Goal: Navigation & Orientation: Find specific page/section

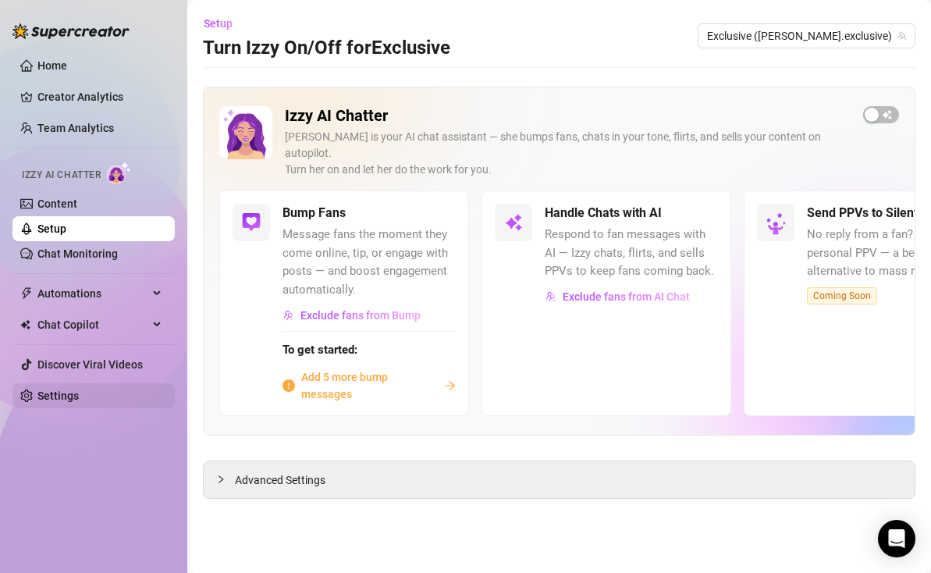
click at [52, 402] on link "Settings" at bounding box center [57, 396] width 41 height 12
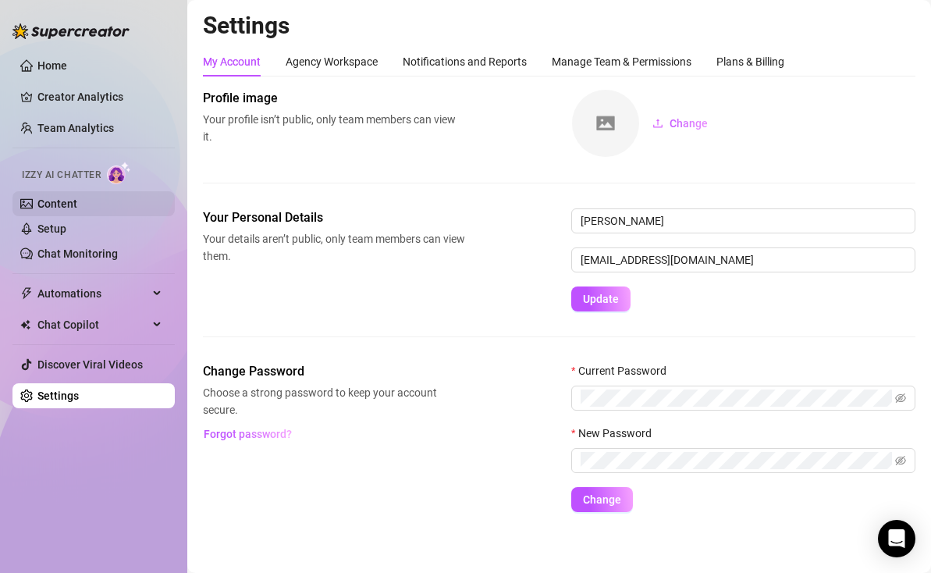
click at [76, 200] on link "Content" at bounding box center [57, 203] width 40 height 12
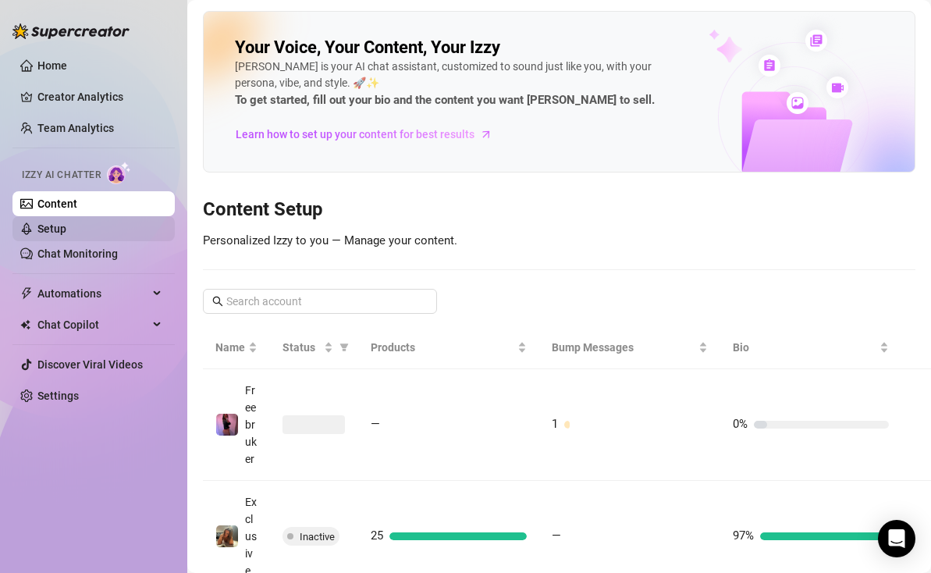
click at [66, 226] on link "Setup" at bounding box center [51, 228] width 29 height 12
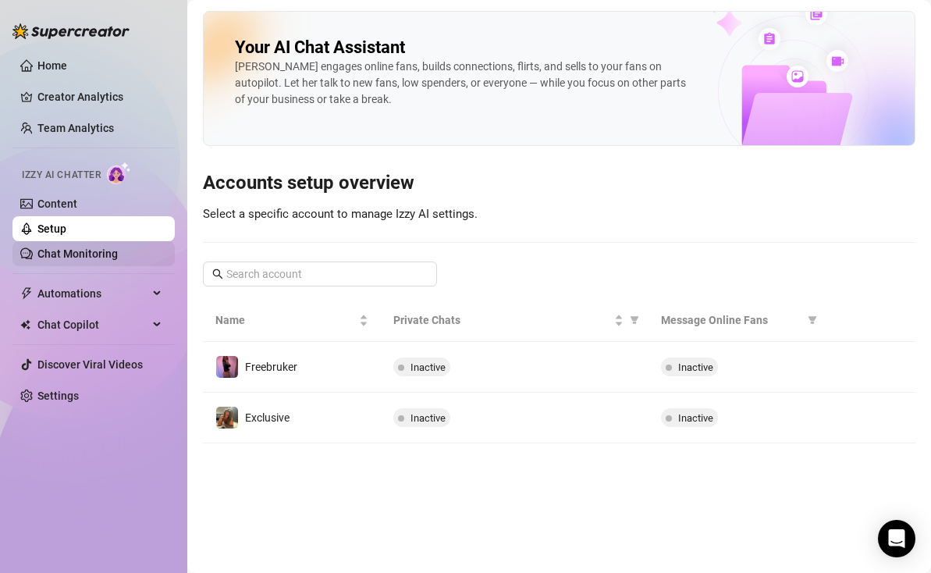
click at [89, 254] on link "Chat Monitoring" at bounding box center [77, 253] width 80 height 12
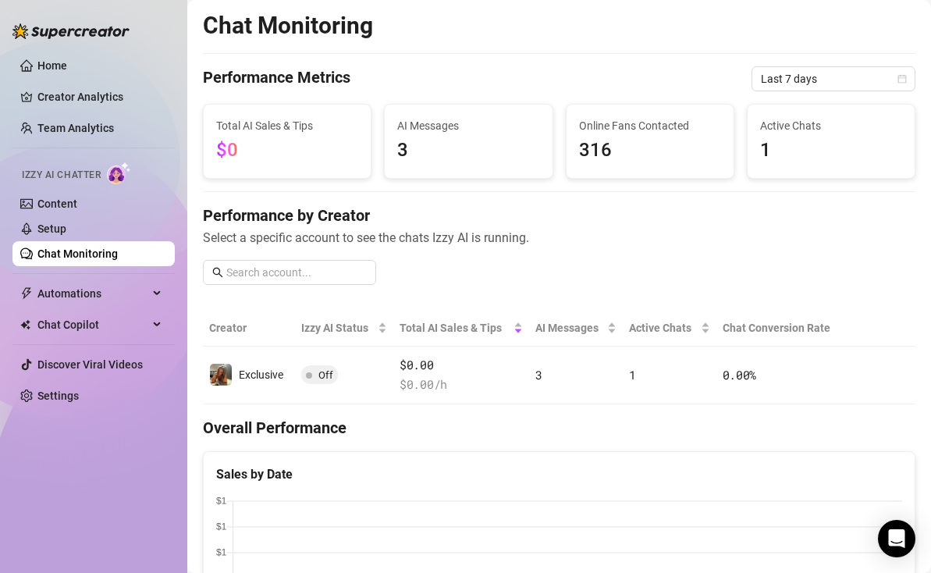
click at [91, 247] on link "Chat Monitoring" at bounding box center [77, 253] width 80 height 12
click at [66, 233] on link "Setup" at bounding box center [51, 228] width 29 height 12
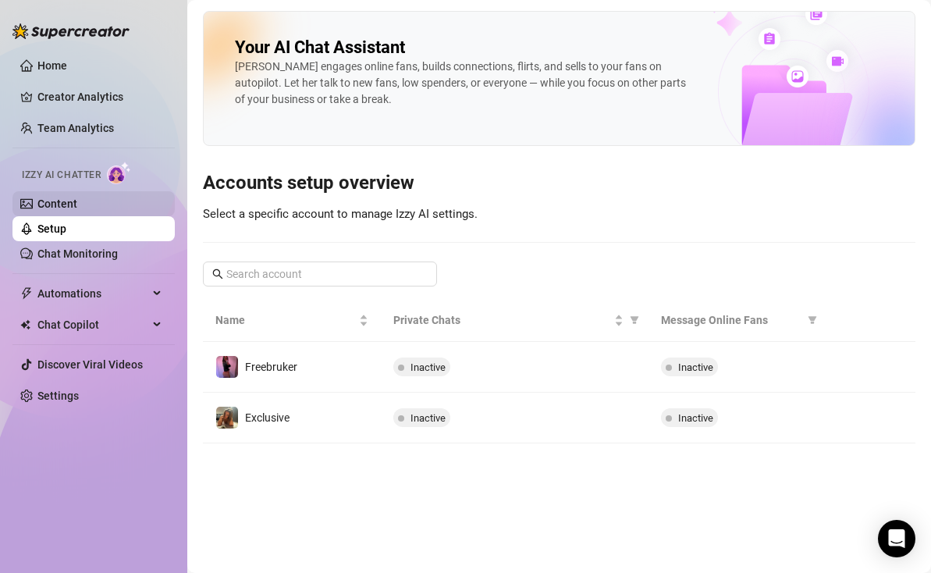
click at [77, 207] on link "Content" at bounding box center [57, 203] width 40 height 12
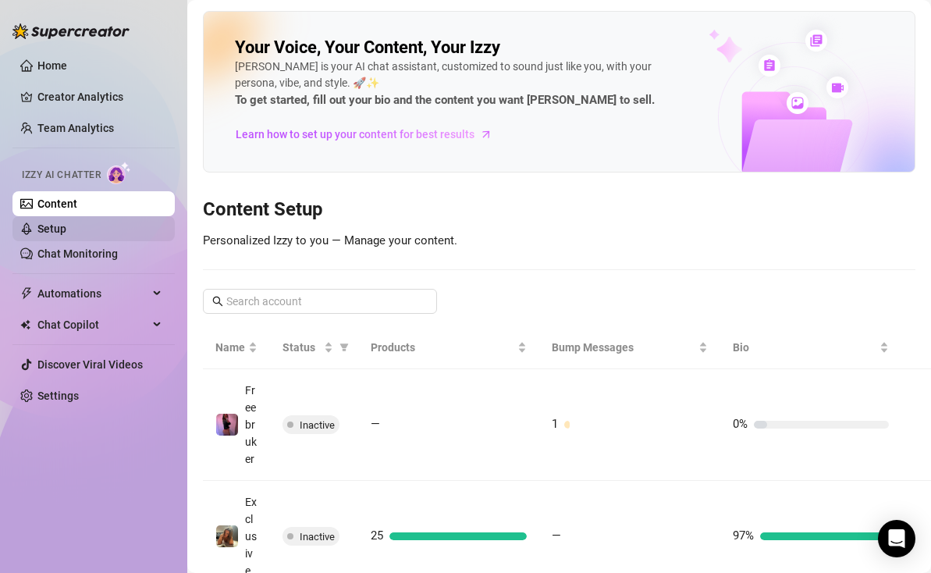
click at [66, 222] on link "Setup" at bounding box center [51, 228] width 29 height 12
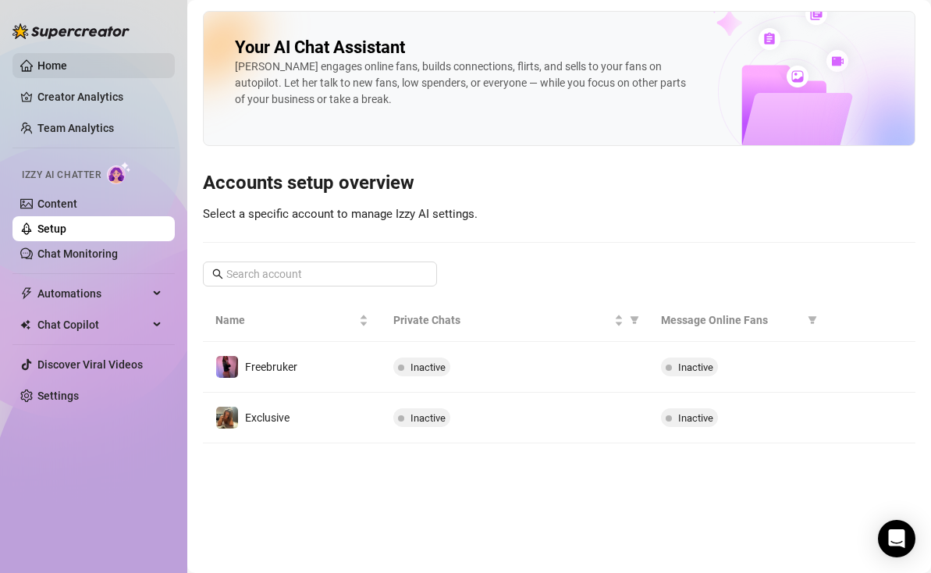
click at [67, 63] on link "Home" at bounding box center [52, 65] width 30 height 12
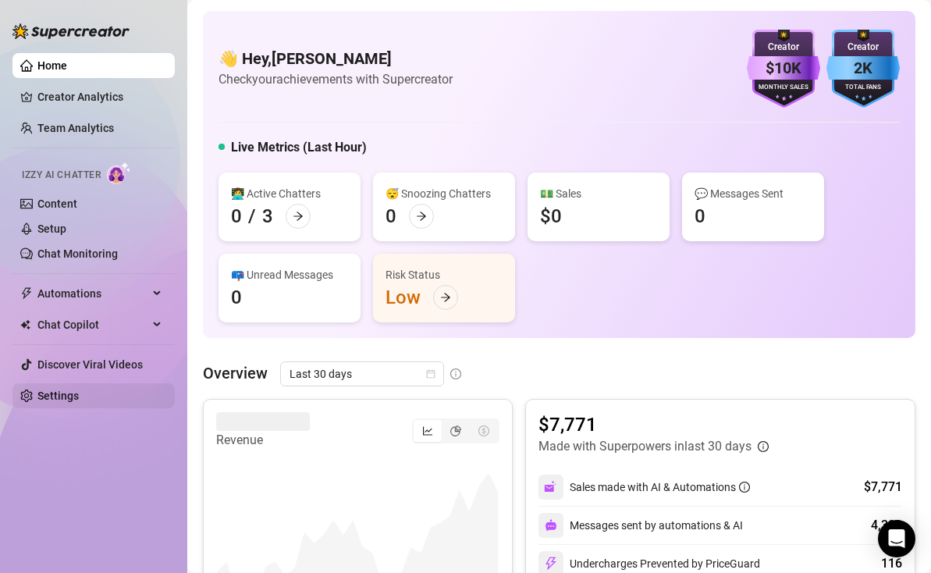
click at [79, 398] on link "Settings" at bounding box center [57, 396] width 41 height 12
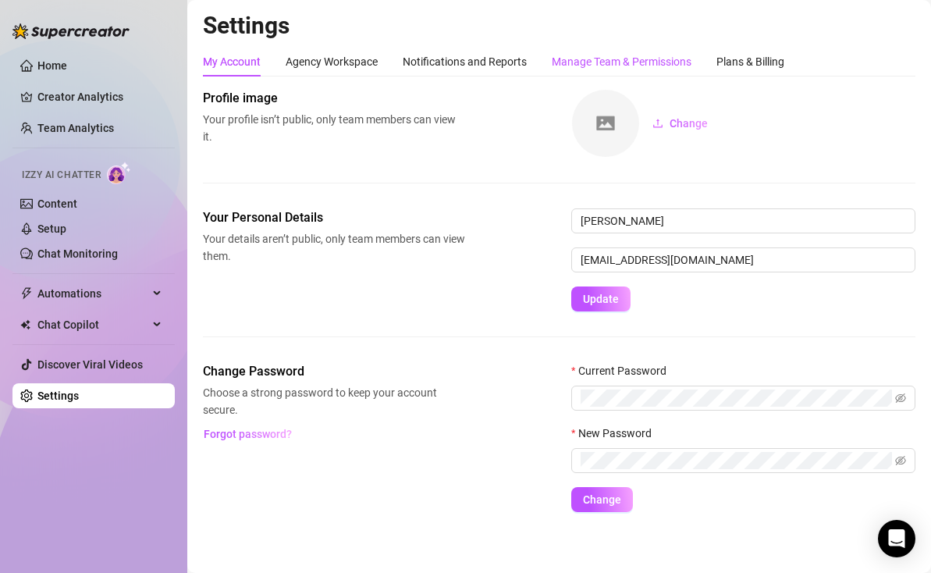
click at [604, 55] on div "Manage Team & Permissions" at bounding box center [622, 61] width 140 height 17
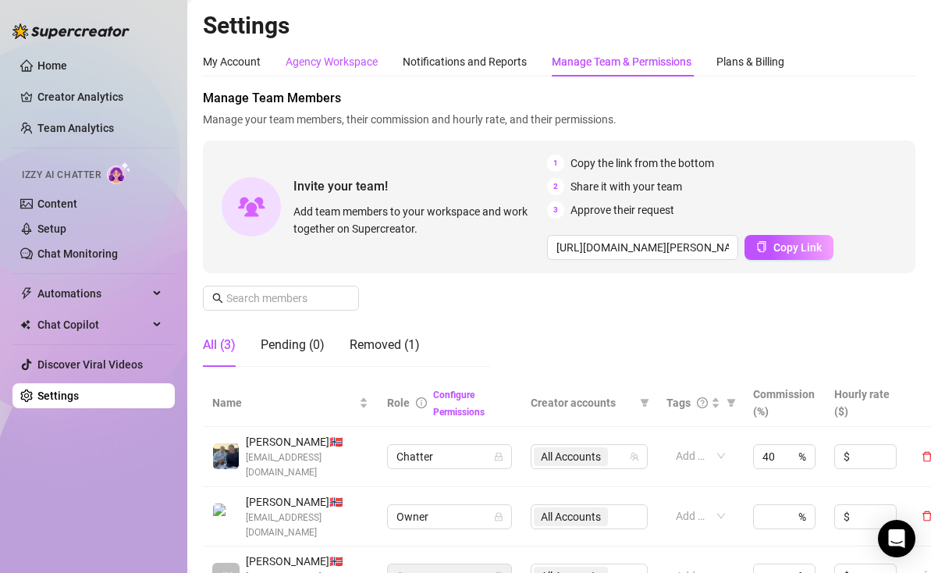
click at [351, 53] on div "Agency Workspace" at bounding box center [332, 61] width 92 height 17
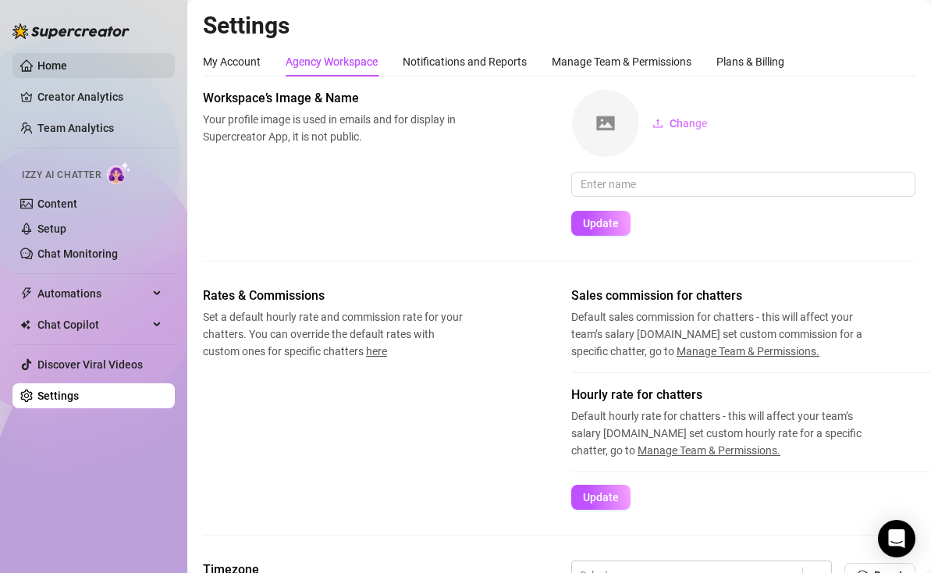
click at [59, 72] on link "Home" at bounding box center [52, 65] width 30 height 12
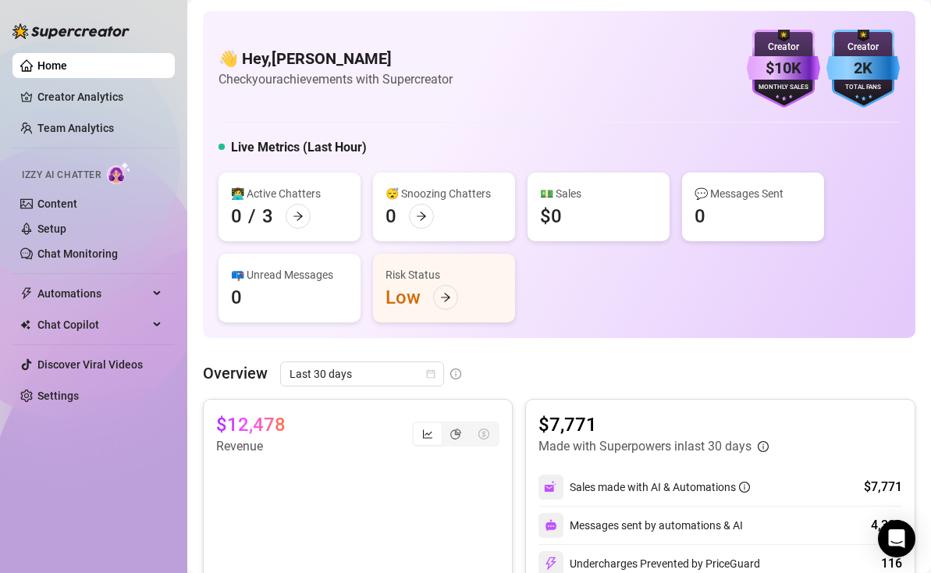
scroll to position [742, 0]
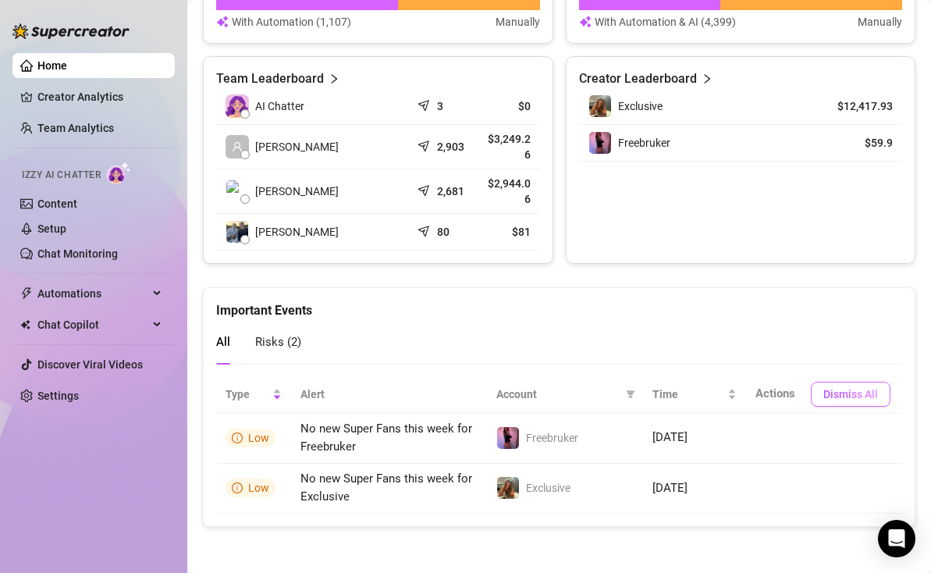
click at [833, 392] on span "Dismiss All" at bounding box center [851, 394] width 55 height 12
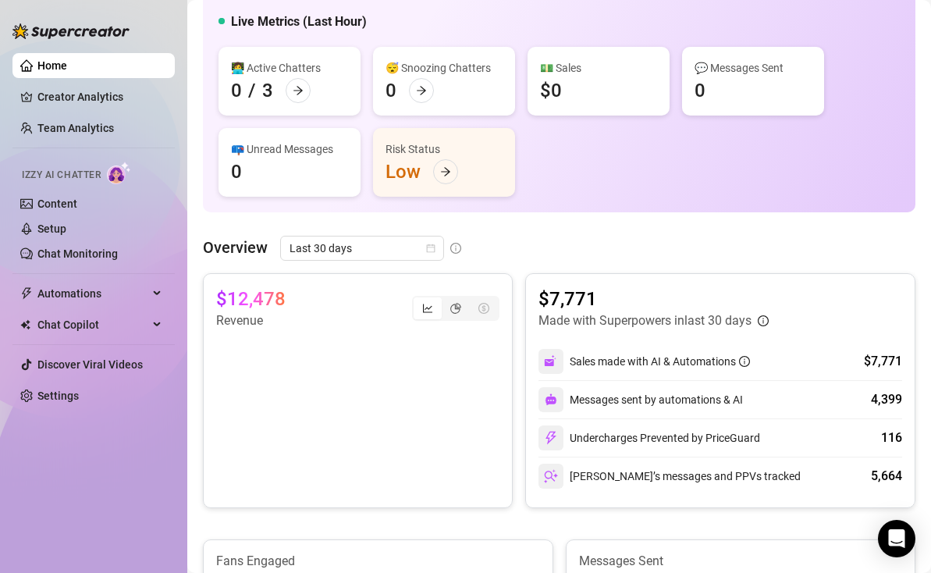
scroll to position [0, 0]
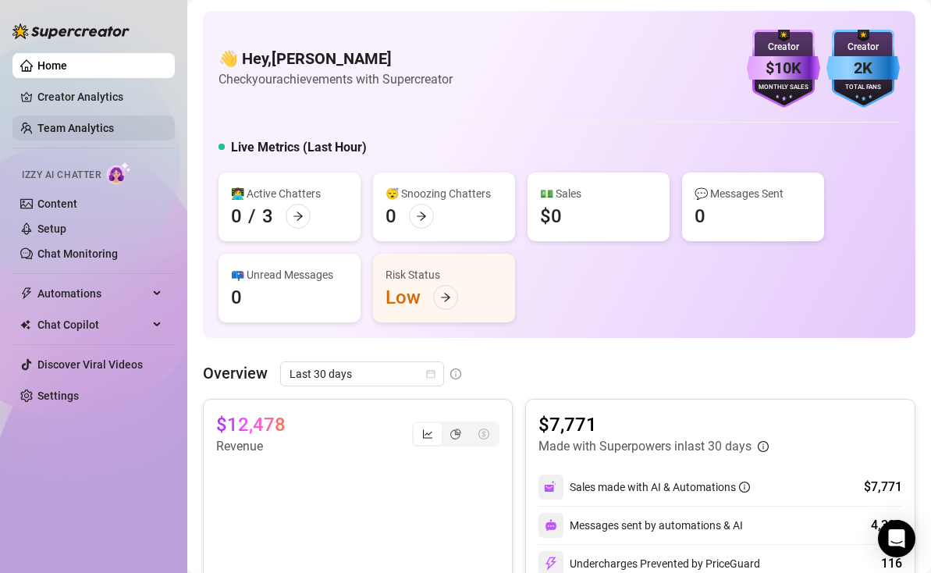
click at [103, 133] on link "Team Analytics" at bounding box center [75, 128] width 76 height 12
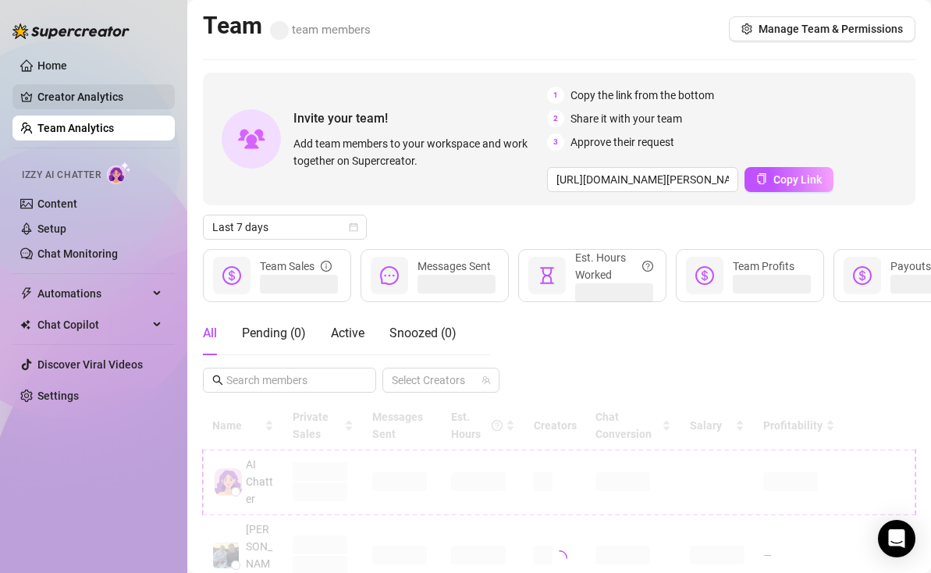
click at [100, 101] on link "Creator Analytics" at bounding box center [99, 96] width 125 height 25
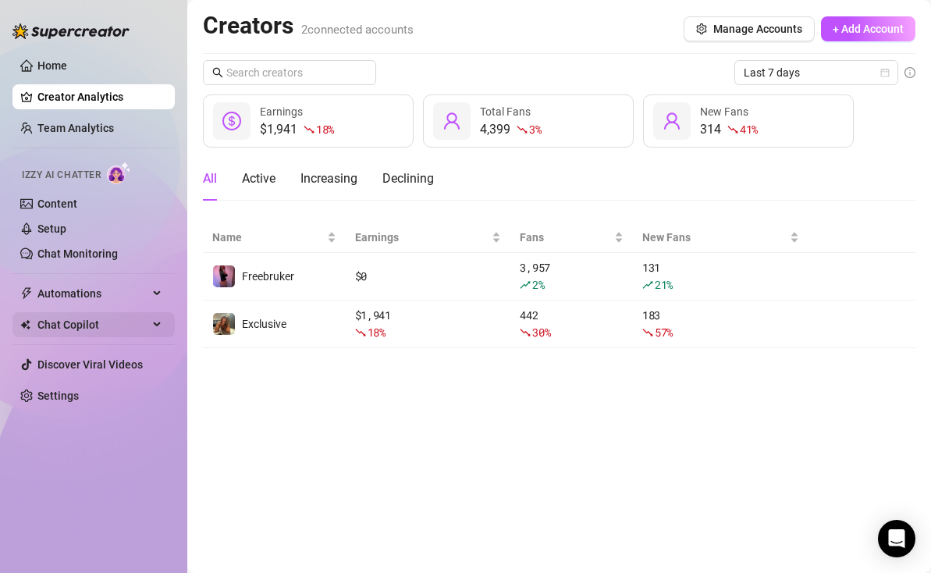
click at [147, 323] on span "Chat Copilot" at bounding box center [92, 324] width 111 height 25
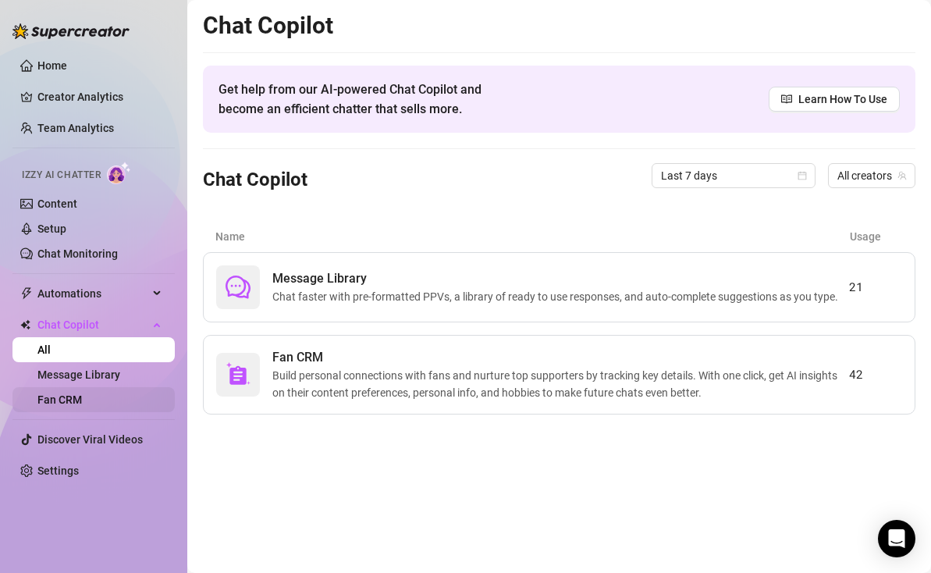
click at [82, 397] on link "Fan CRM" at bounding box center [59, 399] width 44 height 12
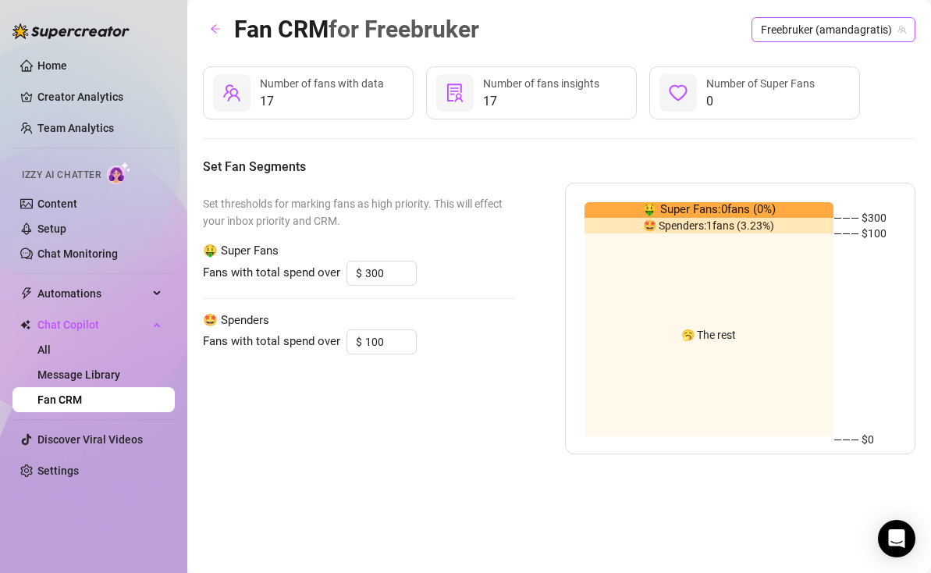
click at [845, 27] on span "Freebruker (amandagratis)" at bounding box center [833, 29] width 145 height 23
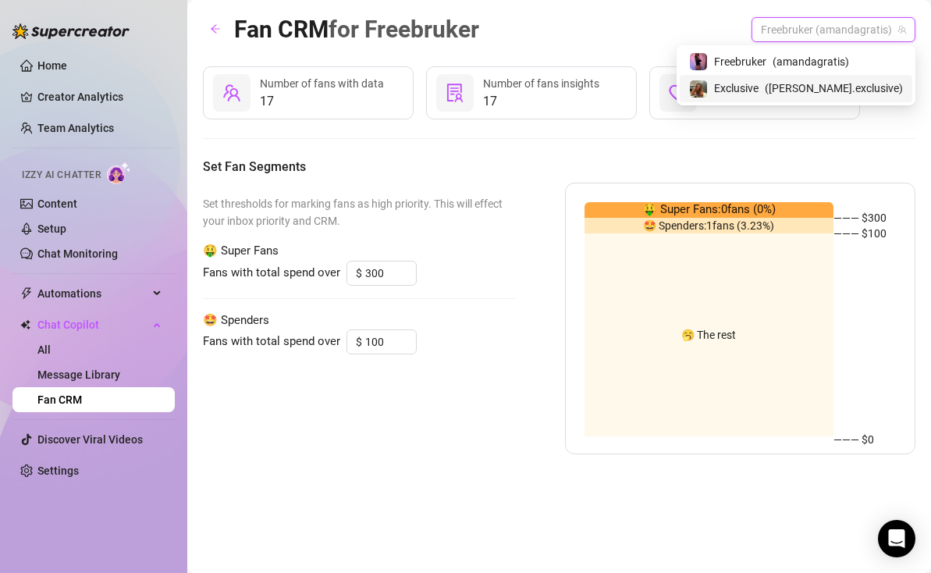
click at [801, 96] on div "Exclusive ( [PERSON_NAME].exclusive )" at bounding box center [796, 88] width 214 height 19
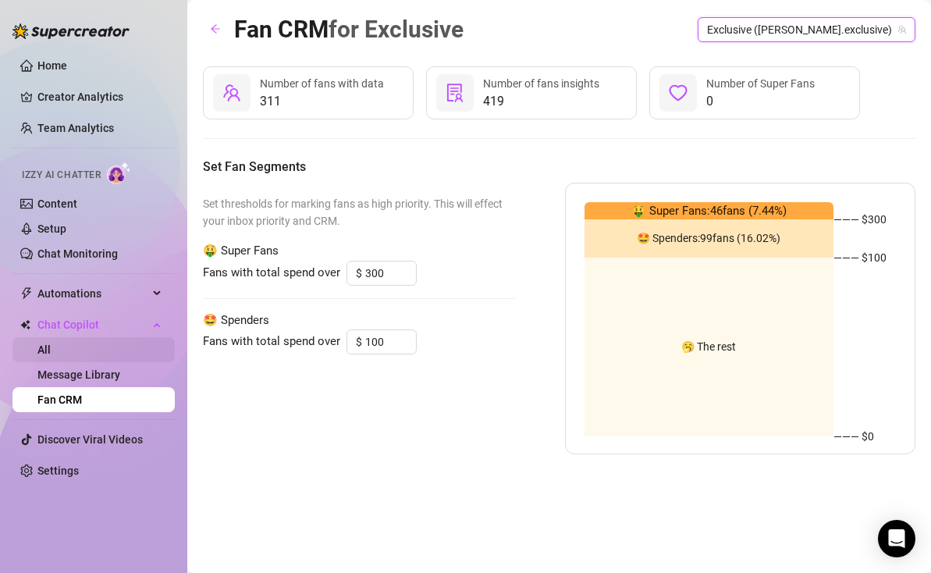
click at [51, 348] on link "All" at bounding box center [43, 349] width 13 height 12
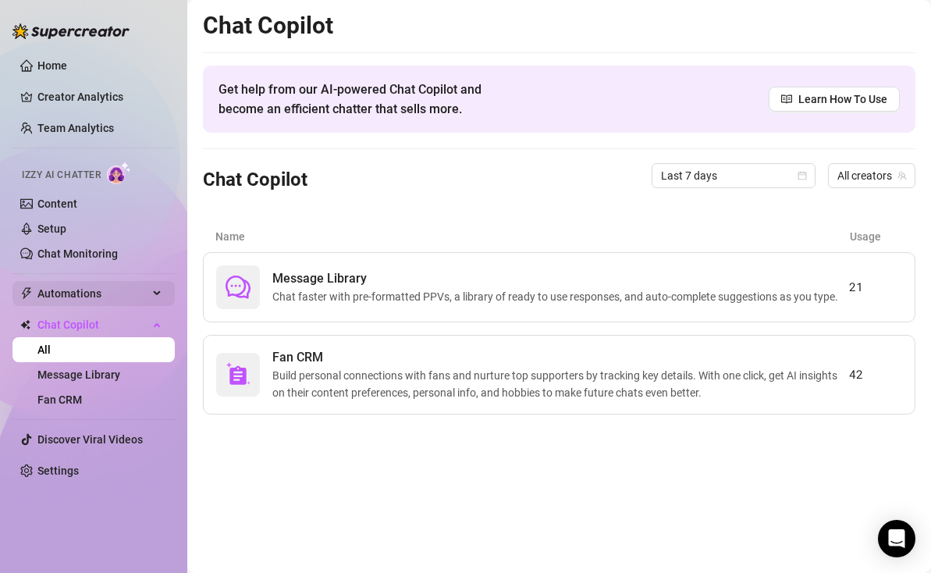
click at [79, 294] on span "Automations" at bounding box center [92, 293] width 111 height 25
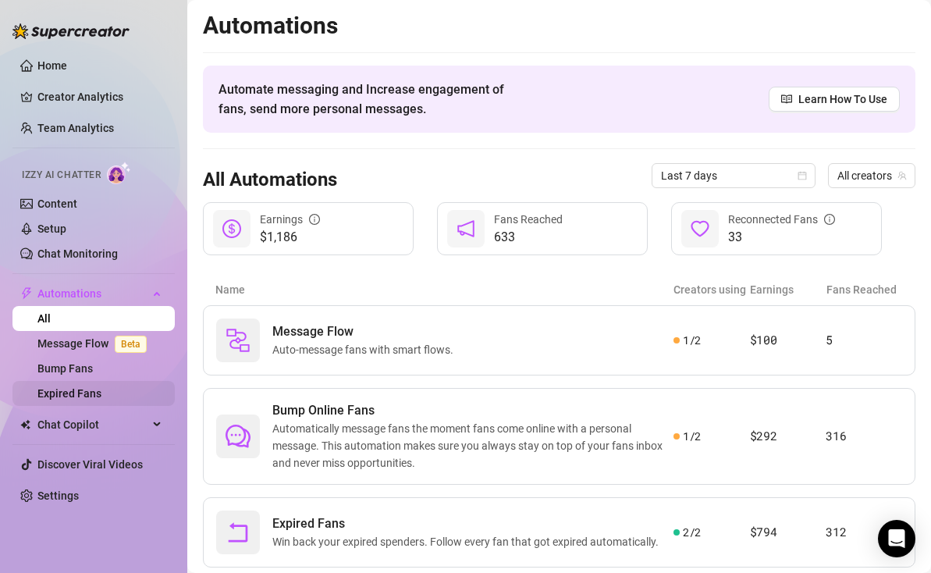
click at [80, 393] on link "Expired Fans" at bounding box center [69, 393] width 64 height 12
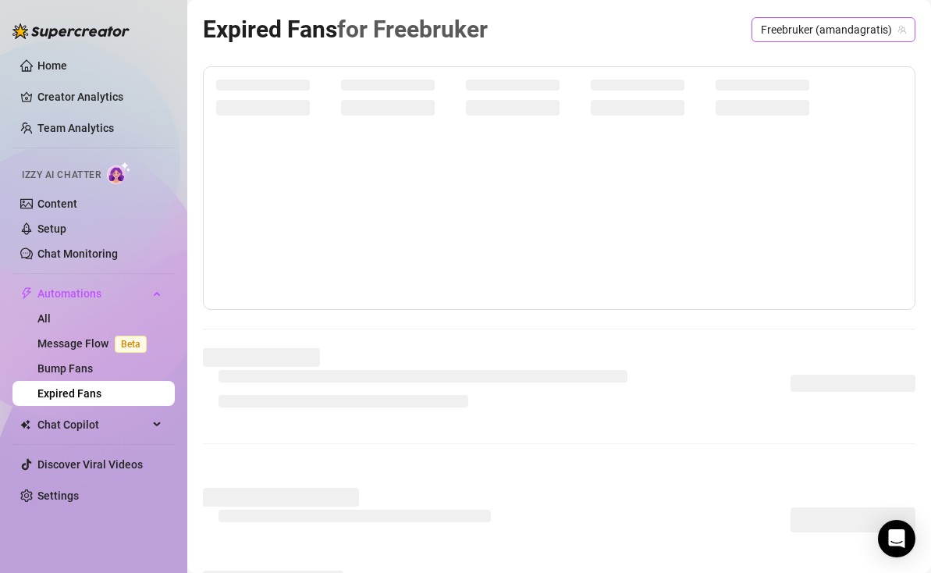
click at [841, 22] on span "Freebruker (amandagratis)" at bounding box center [833, 29] width 145 height 23
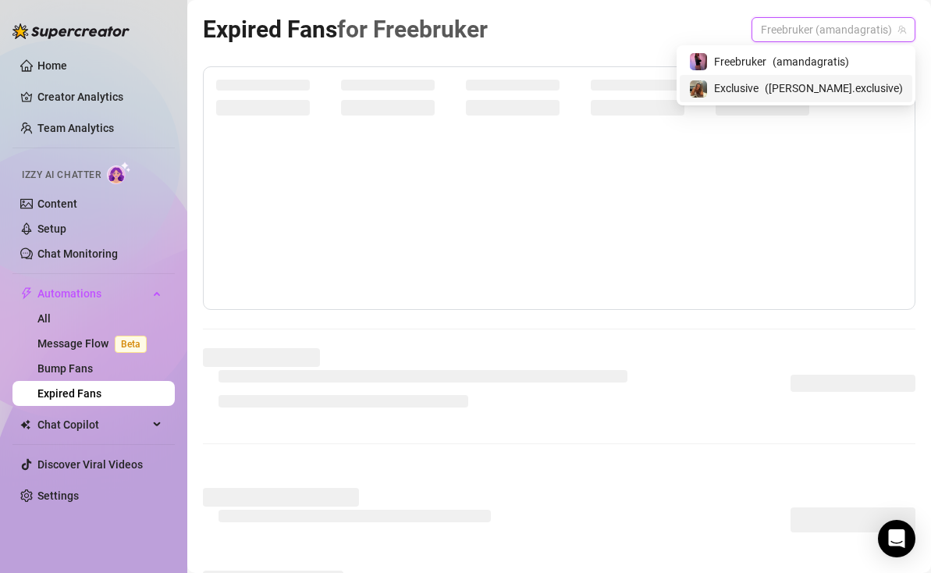
click at [814, 92] on span "( [PERSON_NAME].exclusive )" at bounding box center [834, 88] width 138 height 17
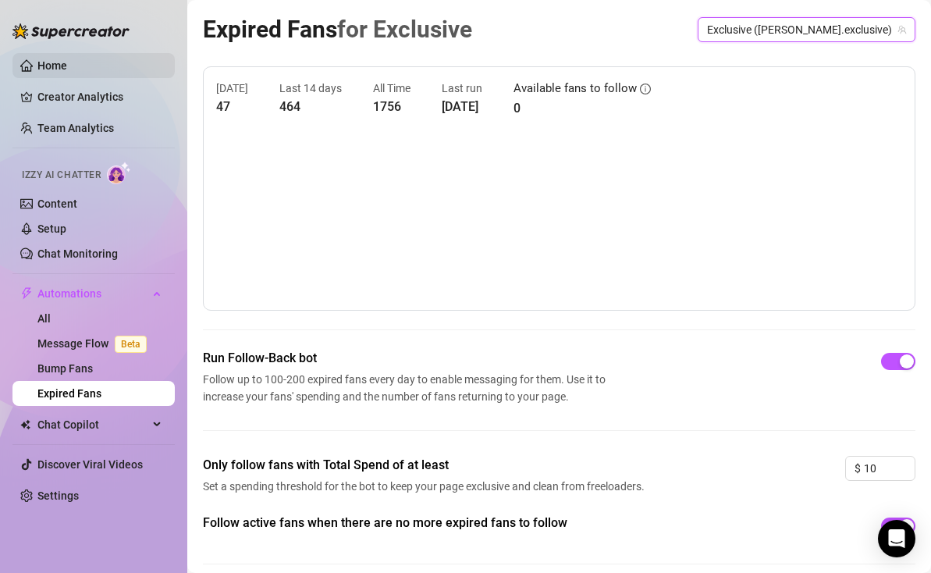
click at [67, 67] on link "Home" at bounding box center [52, 65] width 30 height 12
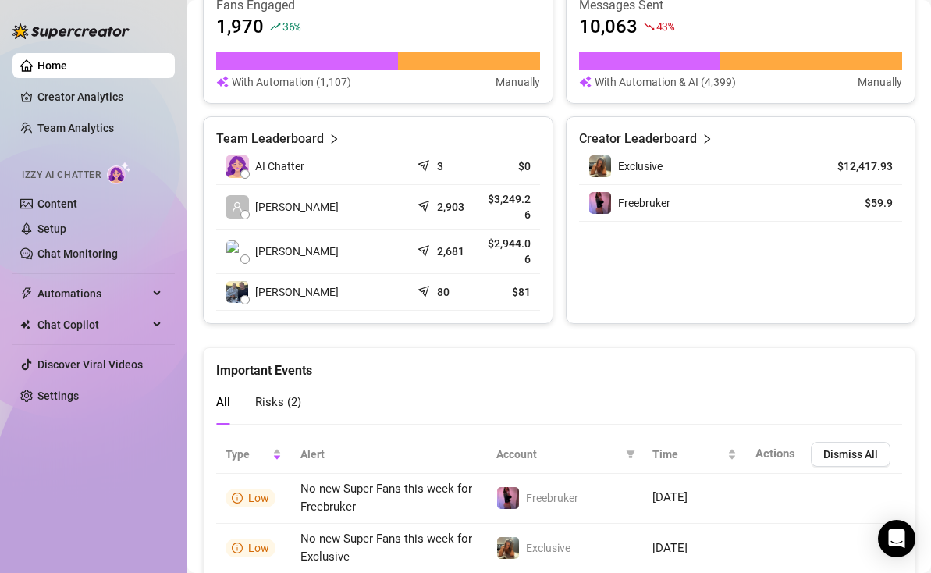
scroll to position [742, 0]
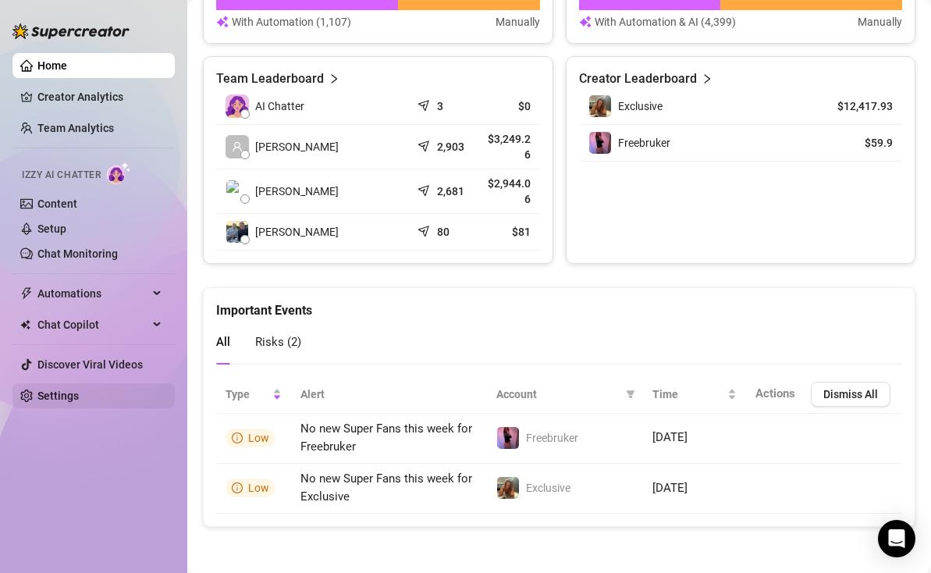
click at [79, 390] on link "Settings" at bounding box center [57, 396] width 41 height 12
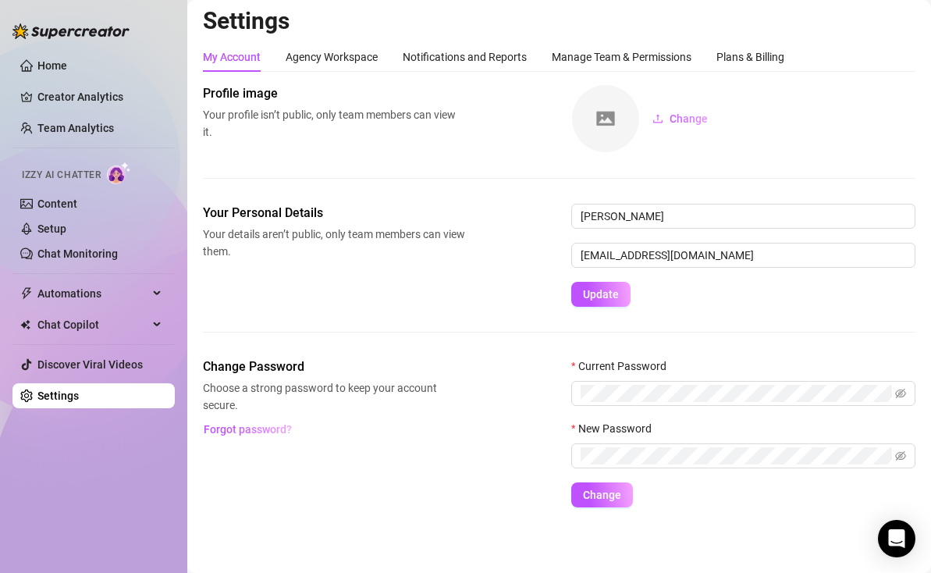
scroll to position [5, 0]
click at [585, 59] on div "Manage Team & Permissions" at bounding box center [622, 56] width 140 height 17
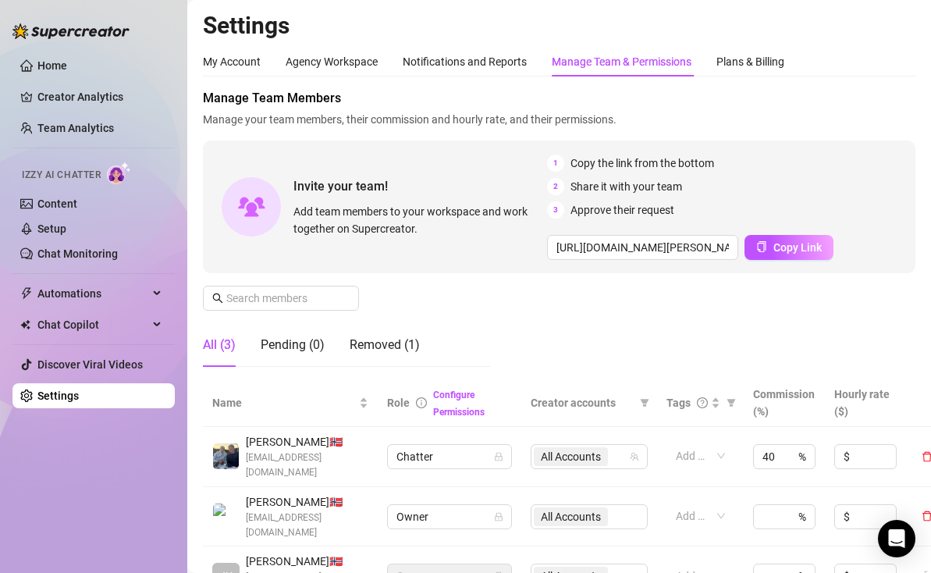
click at [430, 80] on div "My Account Agency Workspace Notifications and Reports Manage Team & Permissions…" at bounding box center [559, 548] width 713 height 1003
click at [430, 55] on div "Notifications and Reports" at bounding box center [465, 61] width 124 height 17
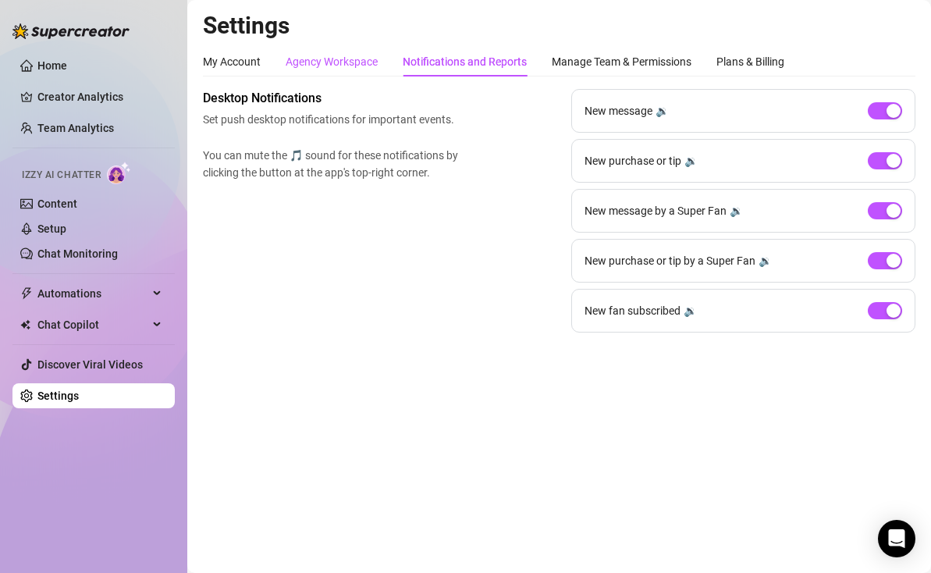
click at [331, 66] on div "Agency Workspace" at bounding box center [332, 61] width 92 height 17
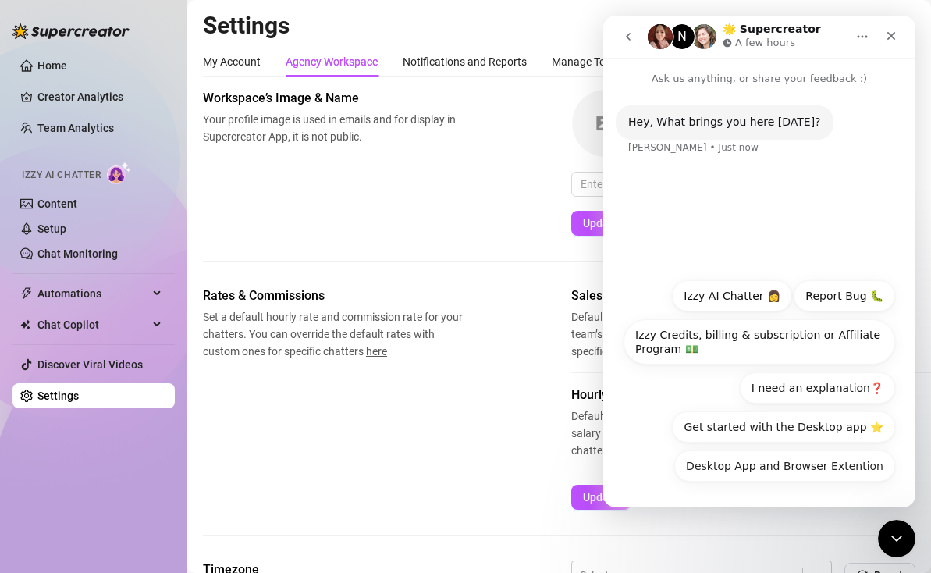
click at [585, 42] on div "Settings My Account Agency Workspace Notifications and Reports Manage Team & Pe…" at bounding box center [559, 503] width 713 height 984
click at [893, 30] on icon "Close" at bounding box center [891, 36] width 12 height 12
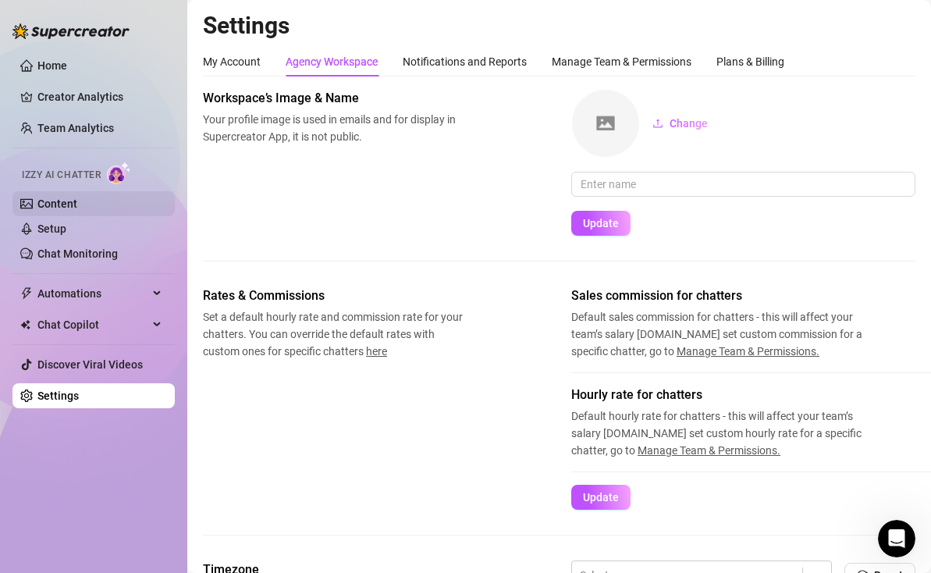
click at [77, 208] on link "Content" at bounding box center [57, 203] width 40 height 12
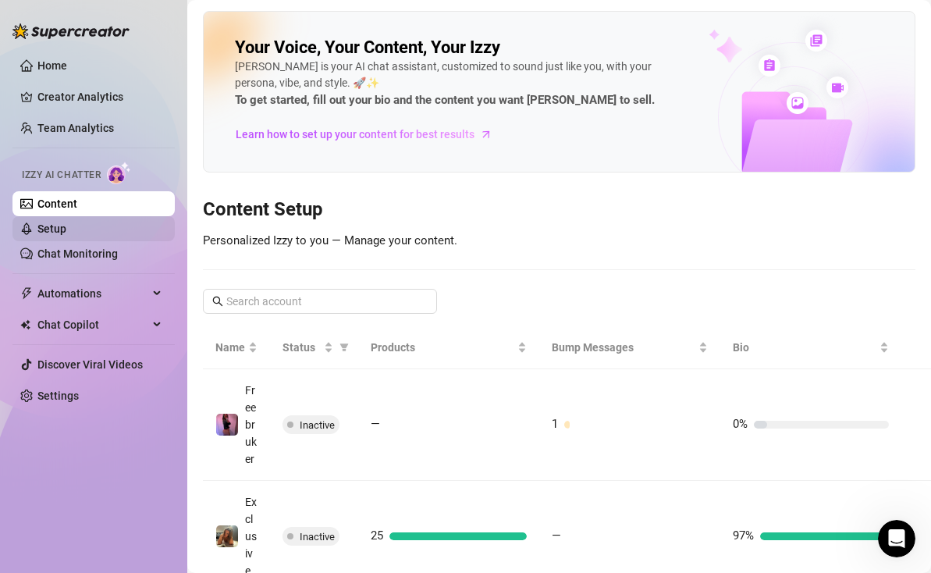
click at [66, 231] on link "Setup" at bounding box center [51, 228] width 29 height 12
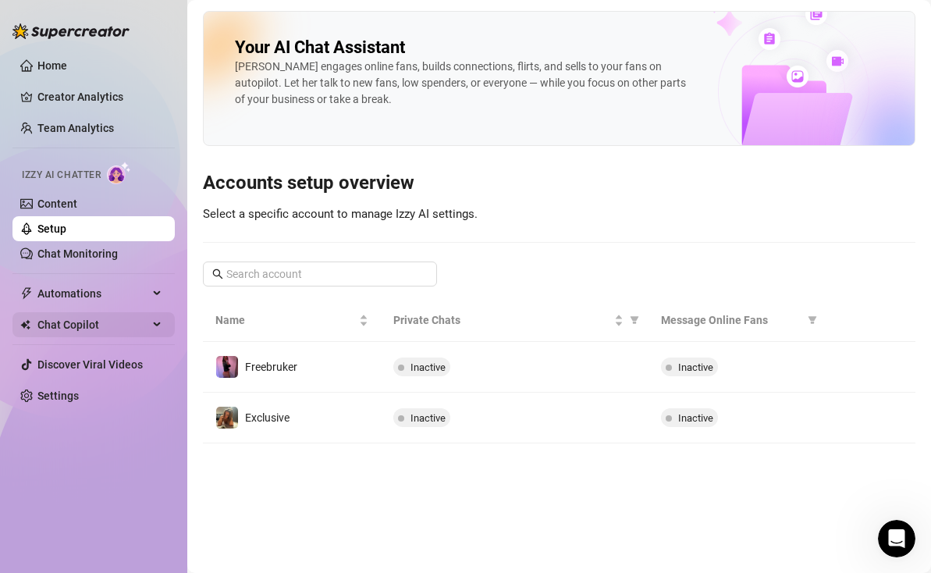
click at [136, 320] on span "Chat Copilot" at bounding box center [92, 324] width 111 height 25
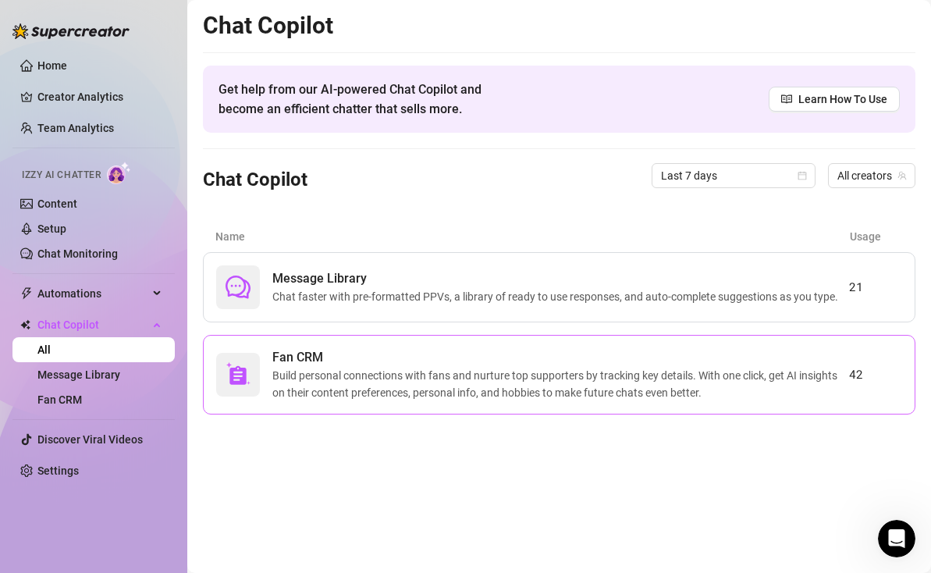
click at [413, 347] on div "Fan CRM Build personal connections with fans and nurture top supporters by trac…" at bounding box center [559, 375] width 713 height 80
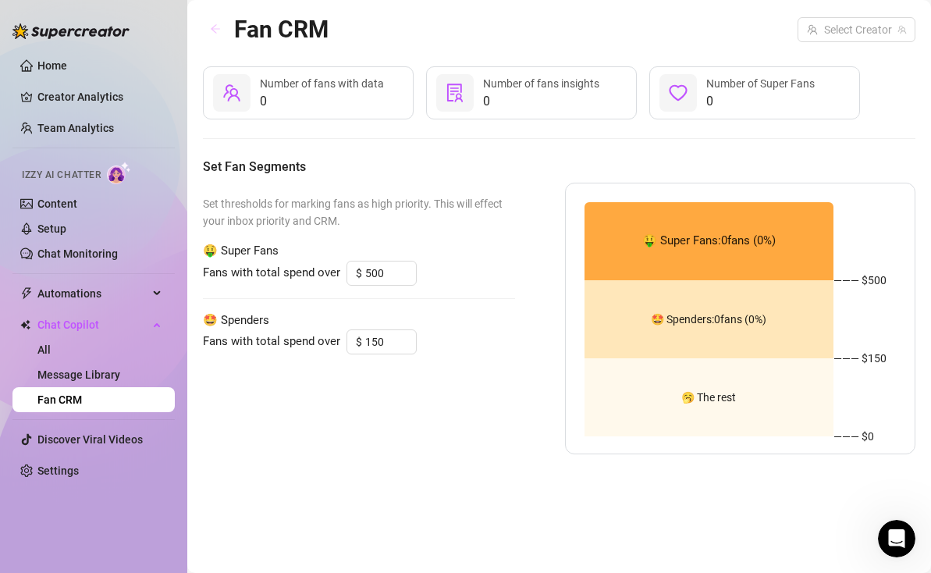
click at [213, 27] on icon "arrow-left" at bounding box center [215, 29] width 9 height 9
